Goal: Browse casually

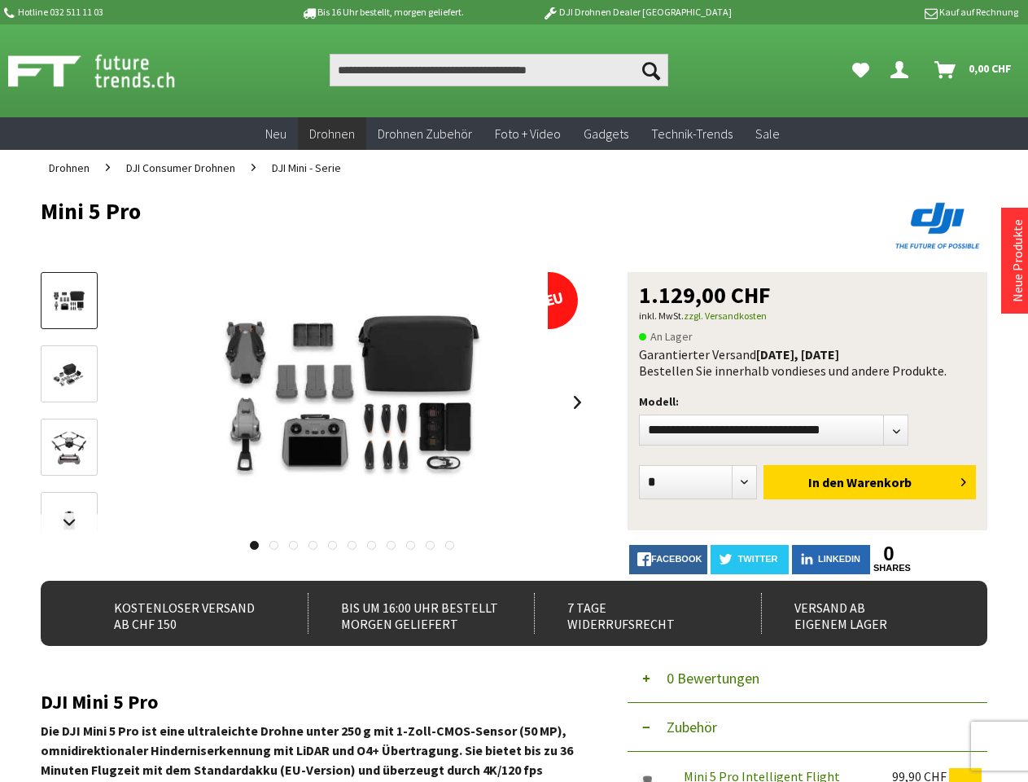
click at [514, 391] on img at bounding box center [352, 402] width 391 height 261
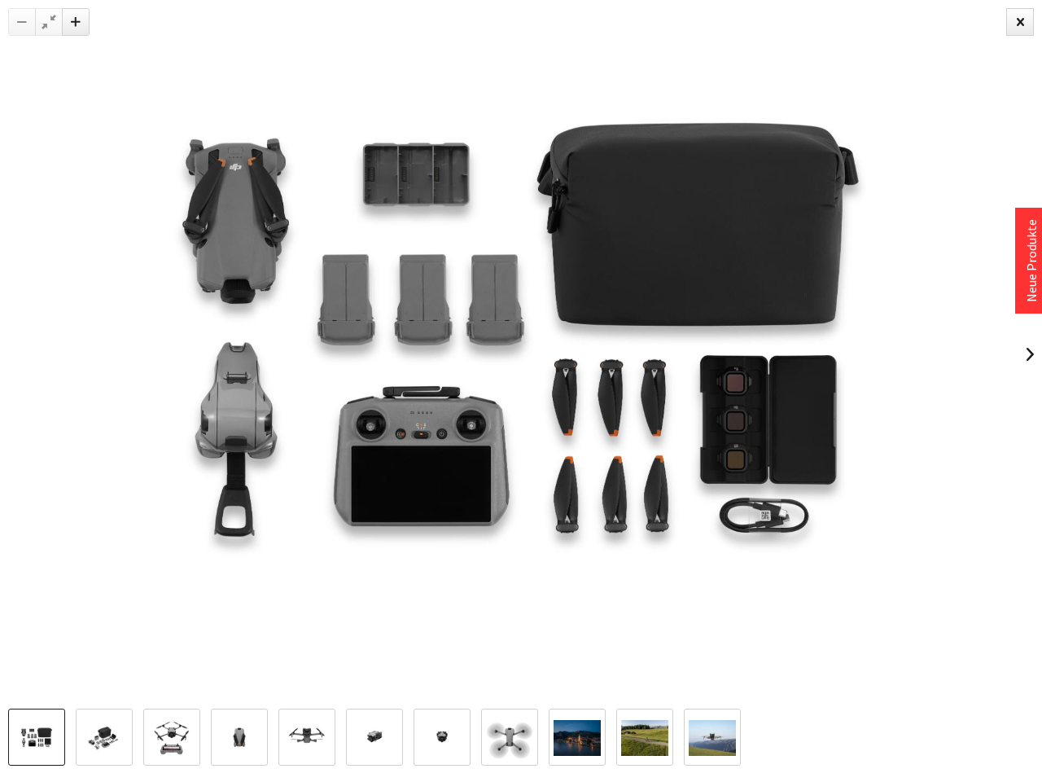
click at [514, 484] on img at bounding box center [521, 354] width 1042 height 695
click at [69, 523] on img at bounding box center [521, 354] width 1042 height 695
click at [352, 402] on img at bounding box center [521, 354] width 1042 height 695
click at [578, 402] on img at bounding box center [521, 354] width 1042 height 695
click at [253, 545] on img at bounding box center [521, 354] width 1042 height 695
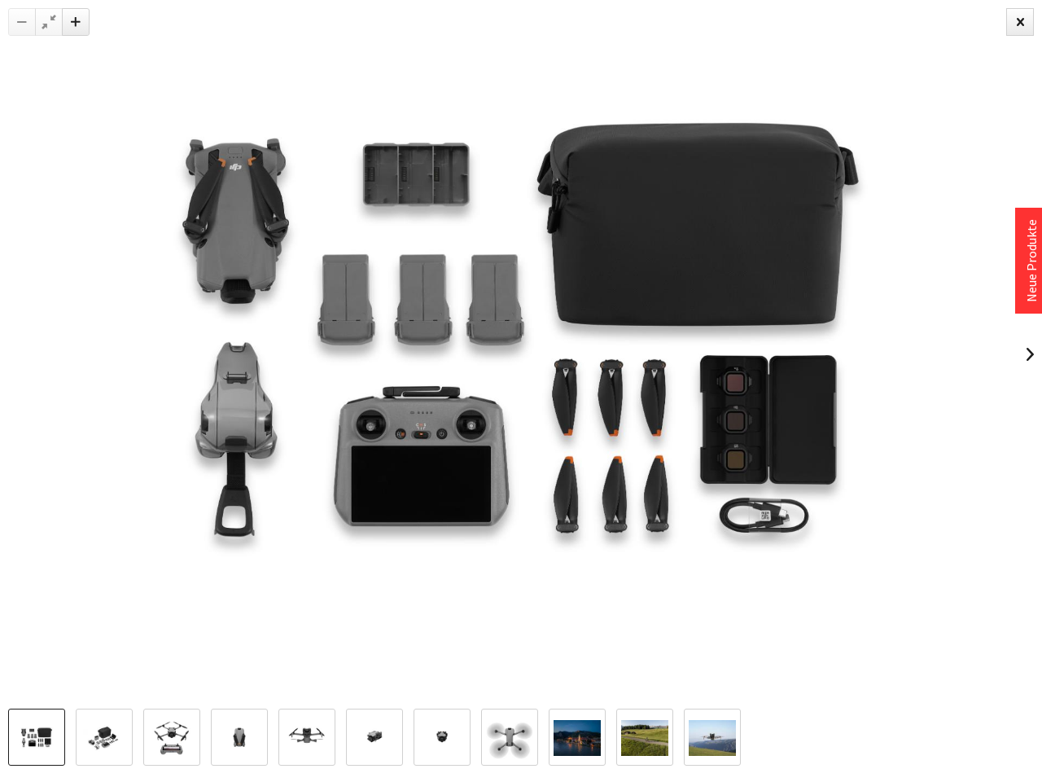
click at [273, 545] on img at bounding box center [521, 354] width 1042 height 695
click at [292, 545] on img at bounding box center [521, 354] width 1042 height 695
click at [312, 545] on img at bounding box center [521, 354] width 1042 height 695
click at [332, 545] on img at bounding box center [521, 354] width 1042 height 695
